Goal: Navigation & Orientation: Understand site structure

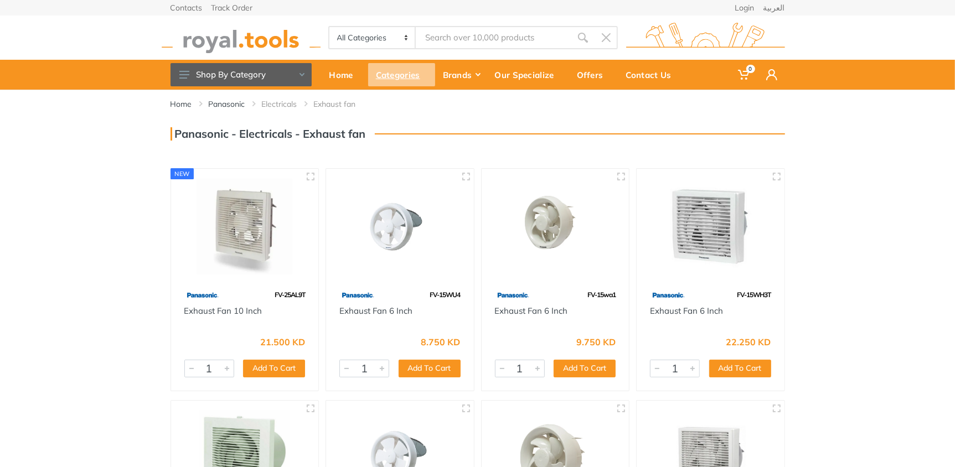
click at [411, 70] on div "Categories" at bounding box center [401, 74] width 67 height 23
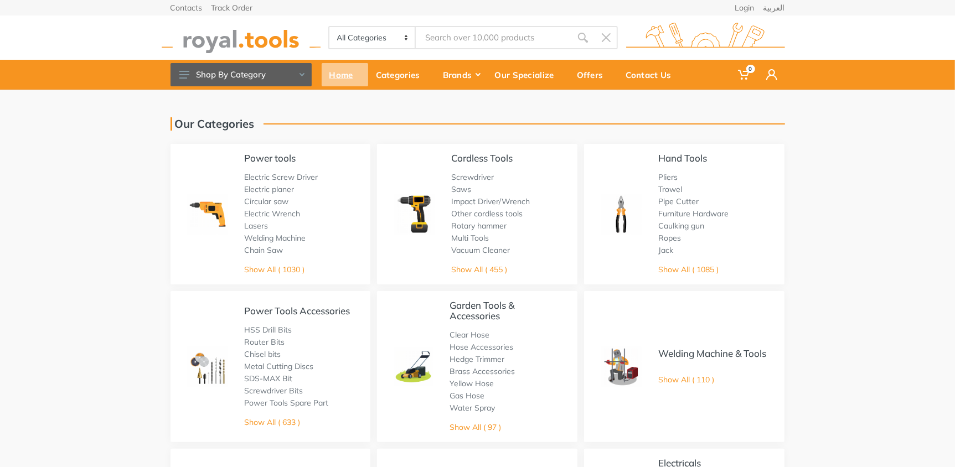
click at [340, 68] on div "Home" at bounding box center [345, 74] width 47 height 23
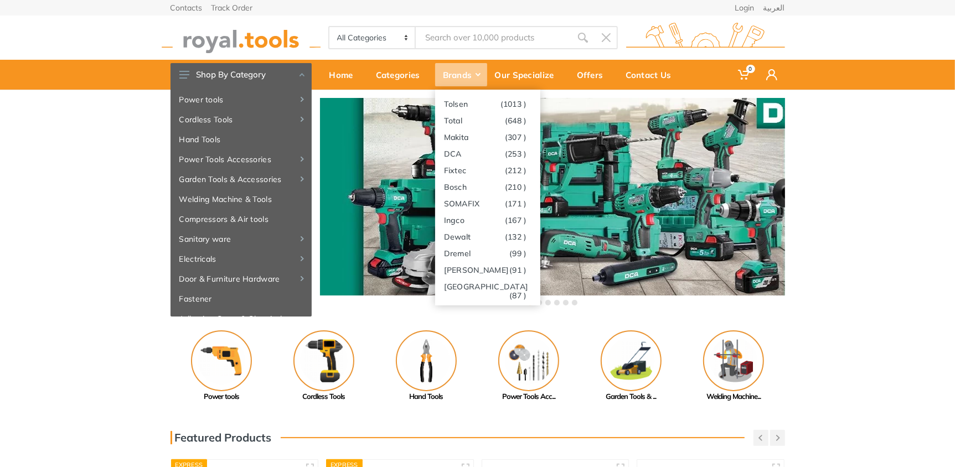
click at [468, 76] on div "Brands" at bounding box center [461, 74] width 52 height 23
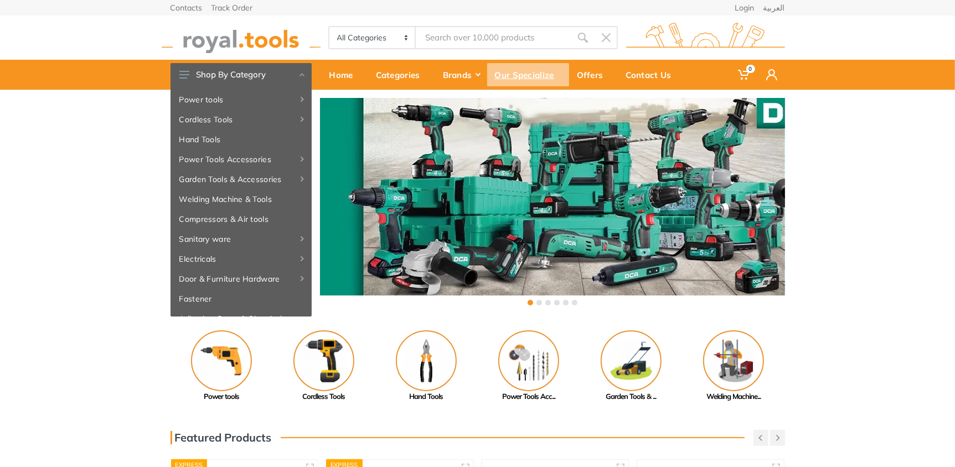
click at [519, 79] on div "Our Specialize" at bounding box center [528, 74] width 82 height 23
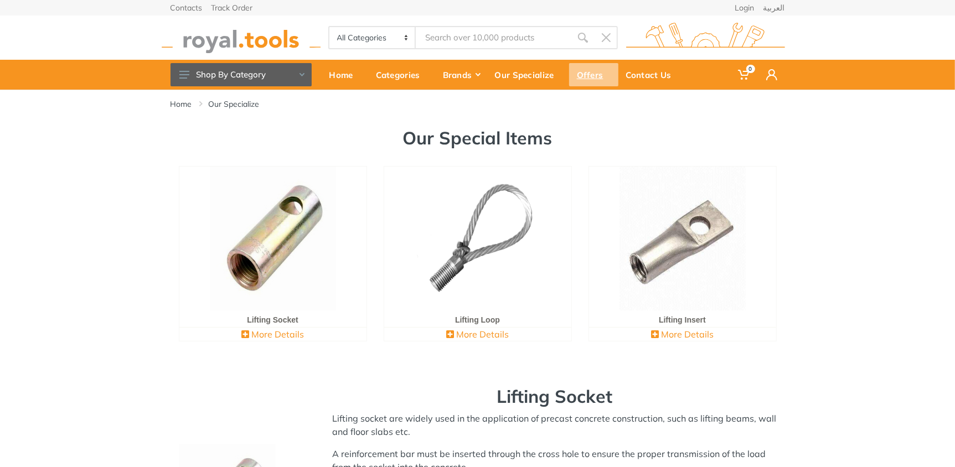
click at [595, 70] on div "Offers" at bounding box center [593, 74] width 49 height 23
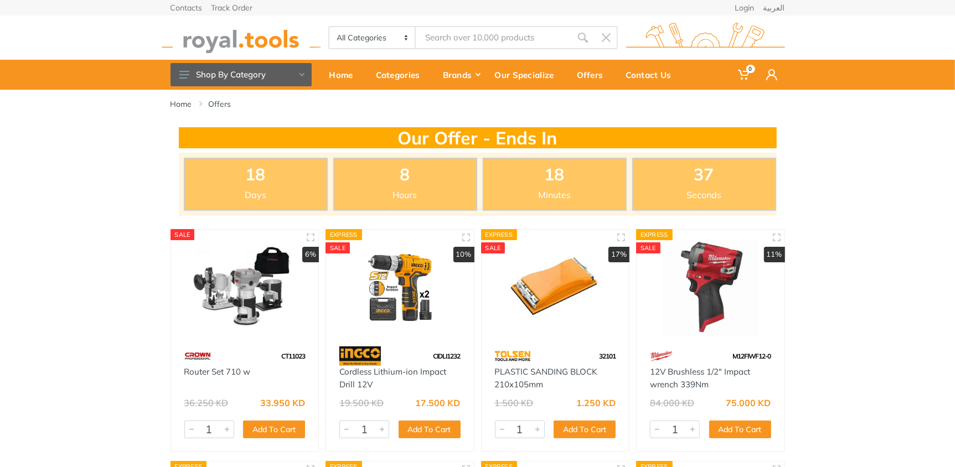
click at [637, 73] on div "Contact Us" at bounding box center [652, 74] width 68 height 23
